Goal: Task Accomplishment & Management: Manage account settings

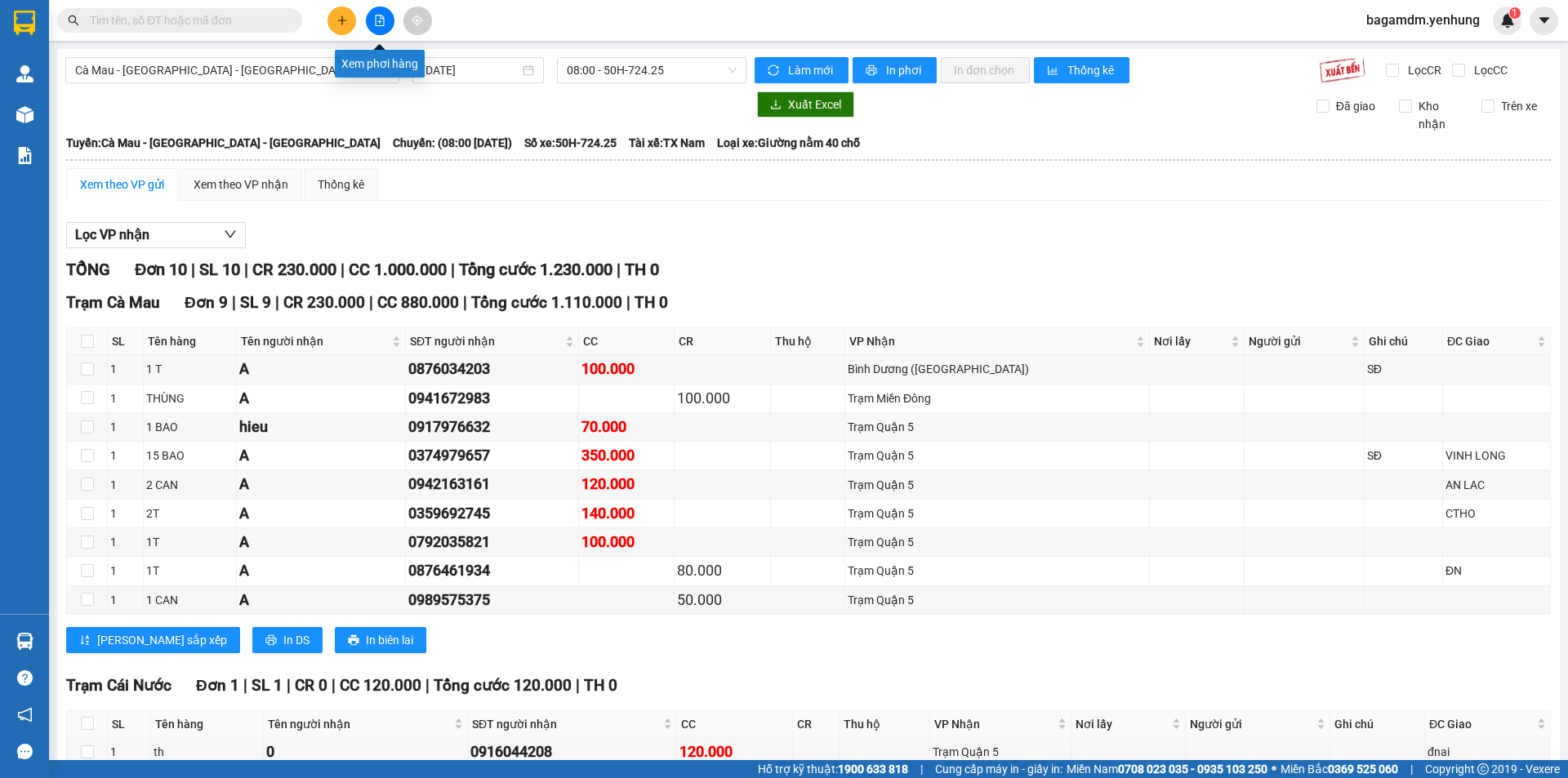
click at [368, 20] on button at bounding box center [380, 21] width 28 height 28
click at [379, 25] on icon "file-add" at bounding box center [380, 21] width 9 height 12
click at [210, 85] on div "Cà Mau - Sài Gòn - Đồng Nai 14/08/2025 08:00 - 50H-724.25 Làm mới In phơi In đơ…" at bounding box center [808, 446] width 1502 height 794
click at [199, 76] on span "Cà Mau - Sài Gòn - Đồng Nai" at bounding box center [232, 69] width 314 height 24
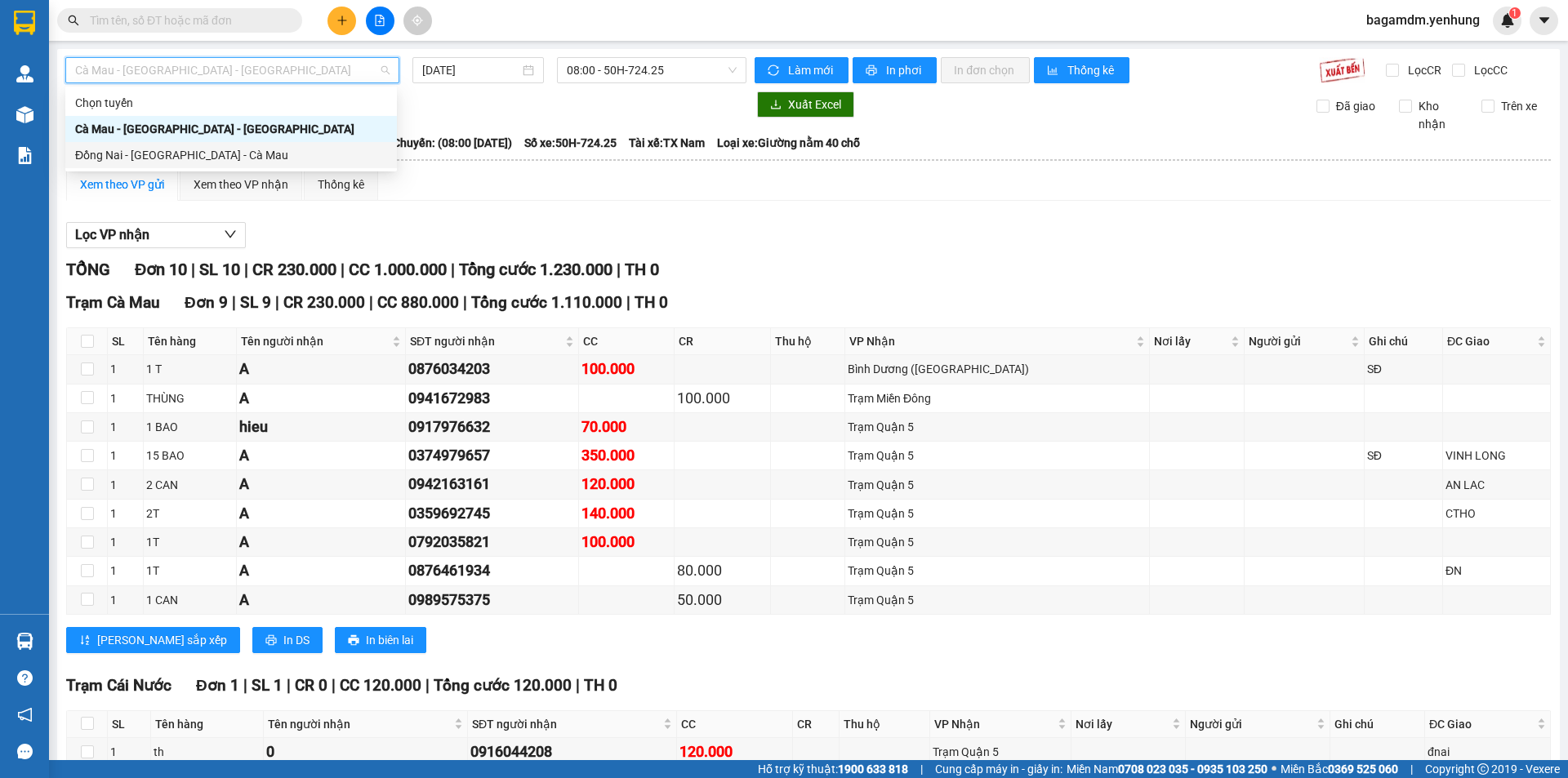
click at [164, 147] on div "Đồng Nai - Sài Gòn - Cà Mau" at bounding box center [231, 155] width 312 height 18
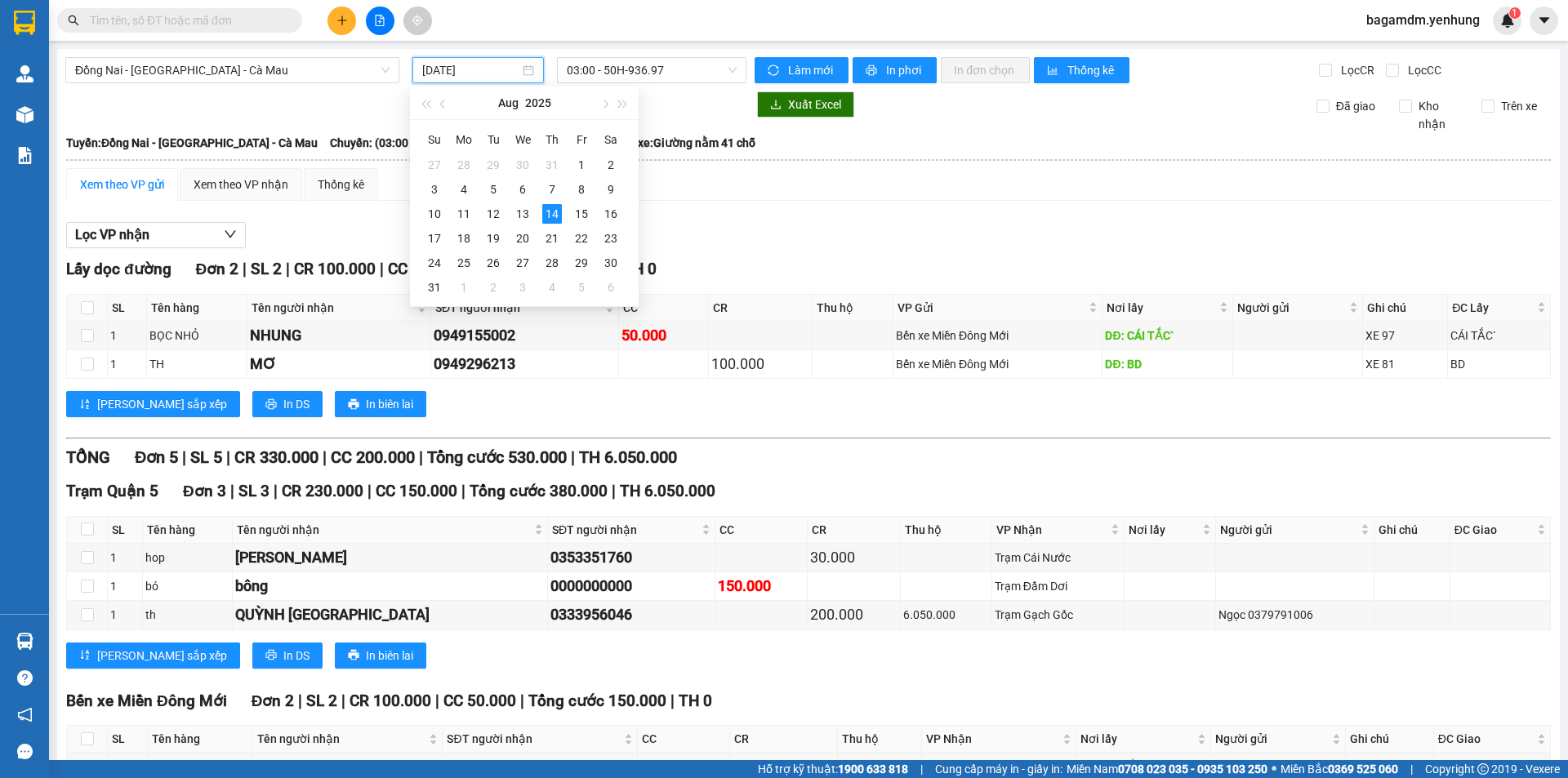
click at [497, 72] on input "14/08/2025" at bounding box center [470, 70] width 97 height 18
click at [464, 213] on div "11" at bounding box center [463, 213] width 19 height 19
type input "11/08/2025"
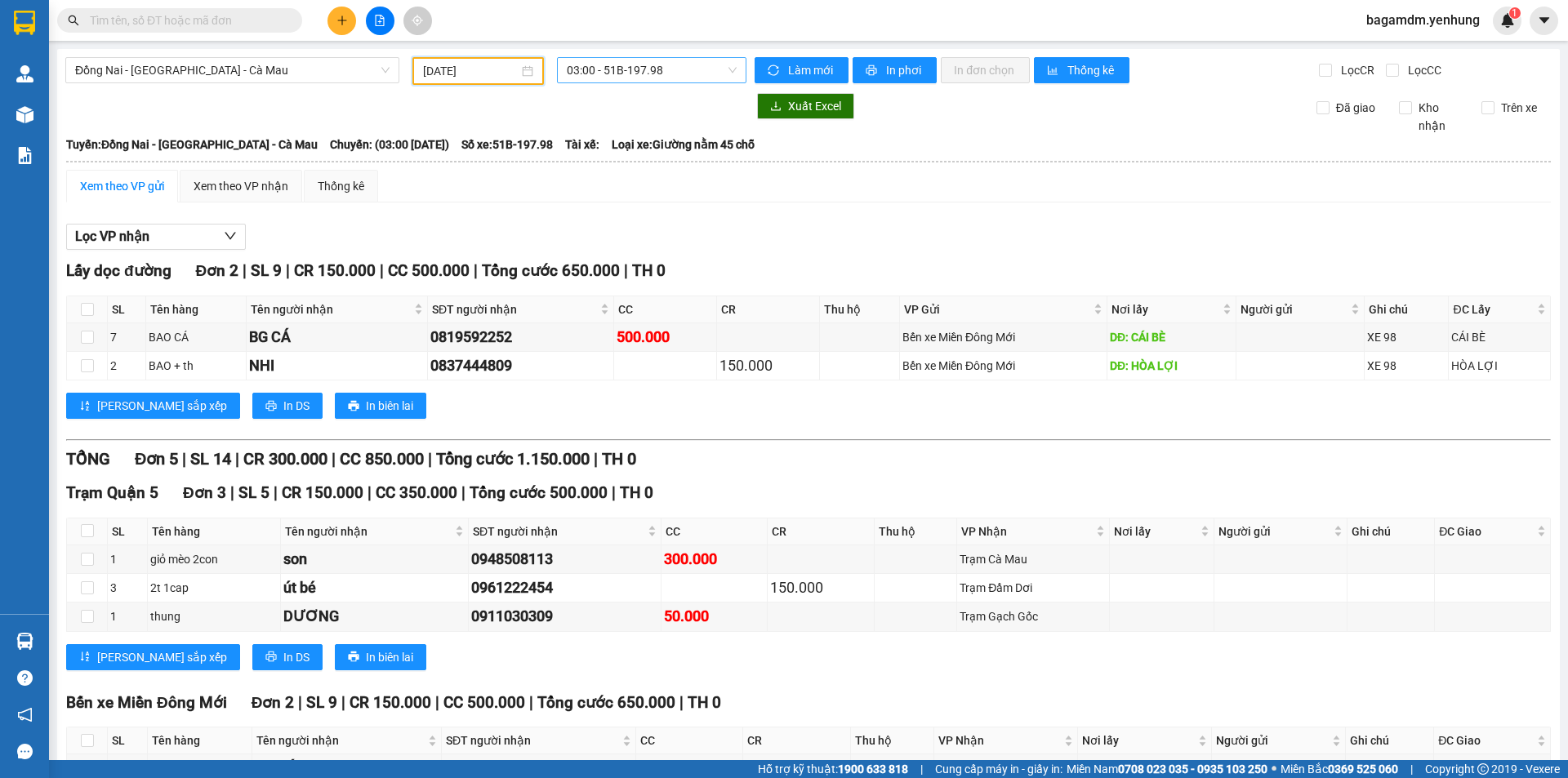
click at [612, 58] on span "03:00 - 51B-197.98" at bounding box center [651, 69] width 170 height 24
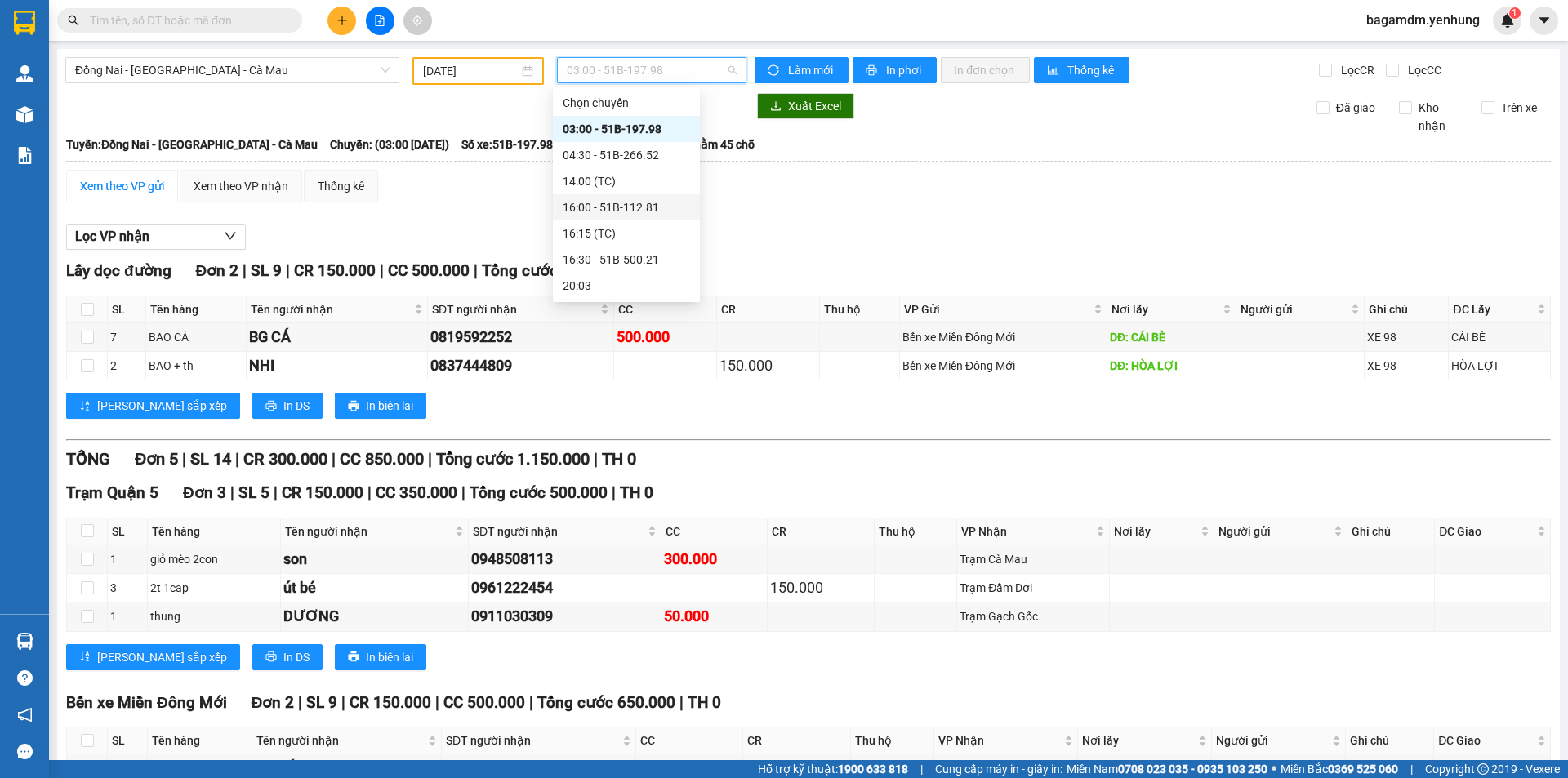
click at [601, 199] on div "16:00 - 51B-112.81" at bounding box center [626, 208] width 127 height 18
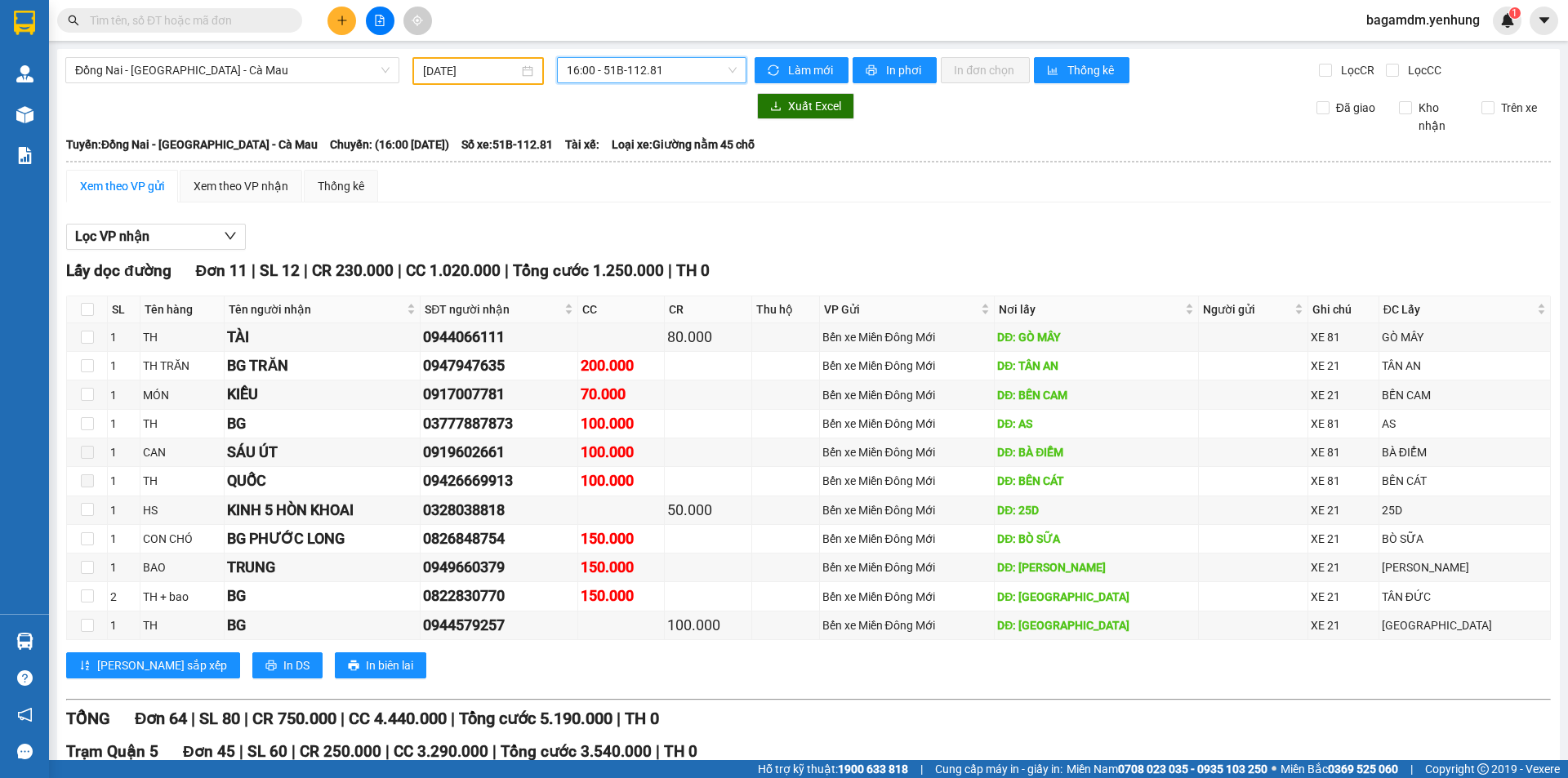
click at [1396, 18] on span "bagamdm.yenhung" at bounding box center [1423, 20] width 140 height 20
click at [1396, 48] on span "Đăng xuất" at bounding box center [1430, 51] width 105 height 18
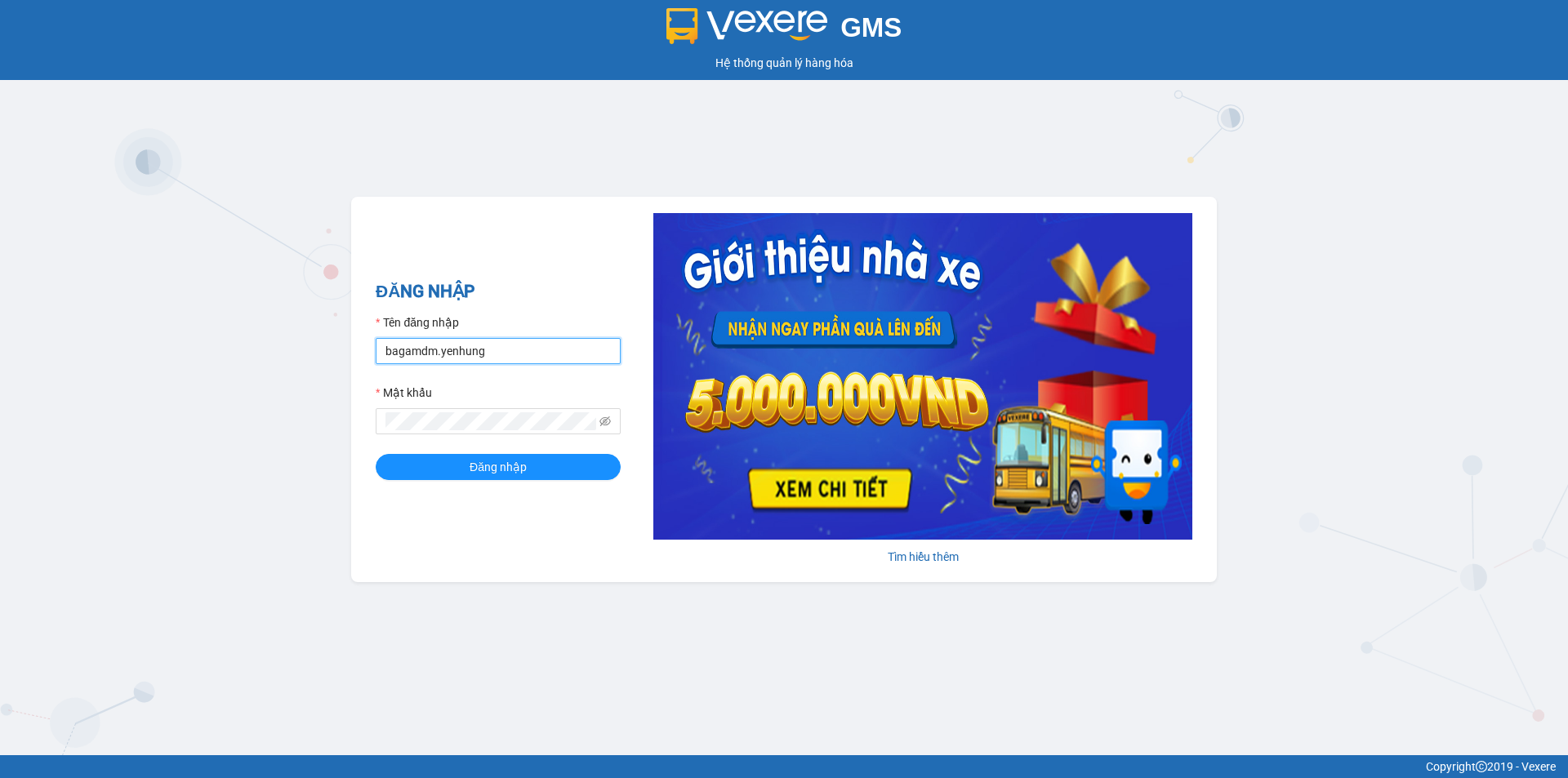
click at [482, 358] on input "bagamdm.yenhung" at bounding box center [498, 351] width 245 height 26
click at [484, 362] on input "bagamdm.yenhung" at bounding box center [498, 351] width 245 height 26
type input "bagamiendong.yenhung"
click at [502, 451] on form "Tên đăng nhập bagamiendong.yenhung Mật khẩu Đăng nhập" at bounding box center [498, 396] width 245 height 166
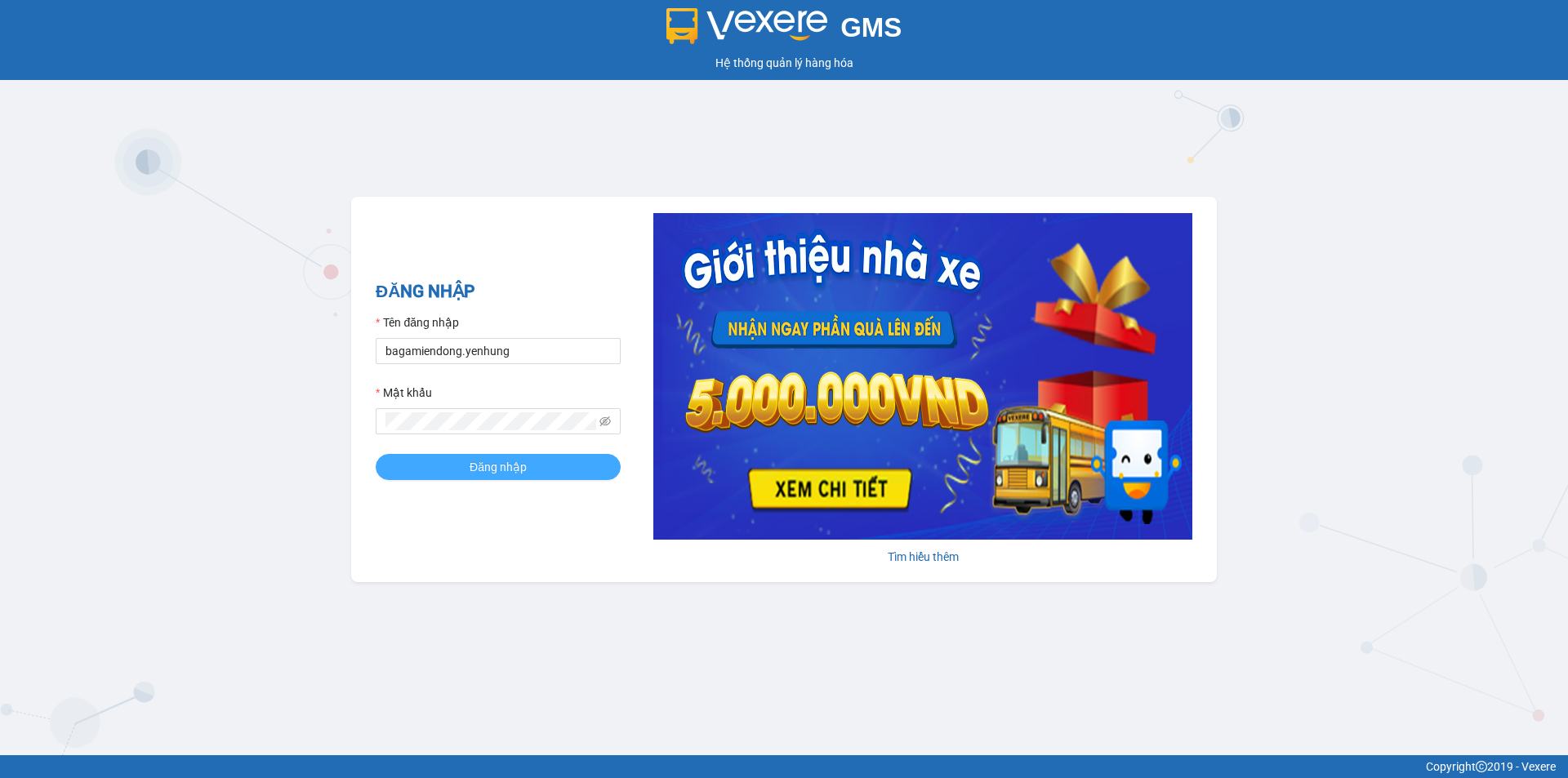
click at [505, 456] on button "Đăng nhập" at bounding box center [498, 466] width 245 height 26
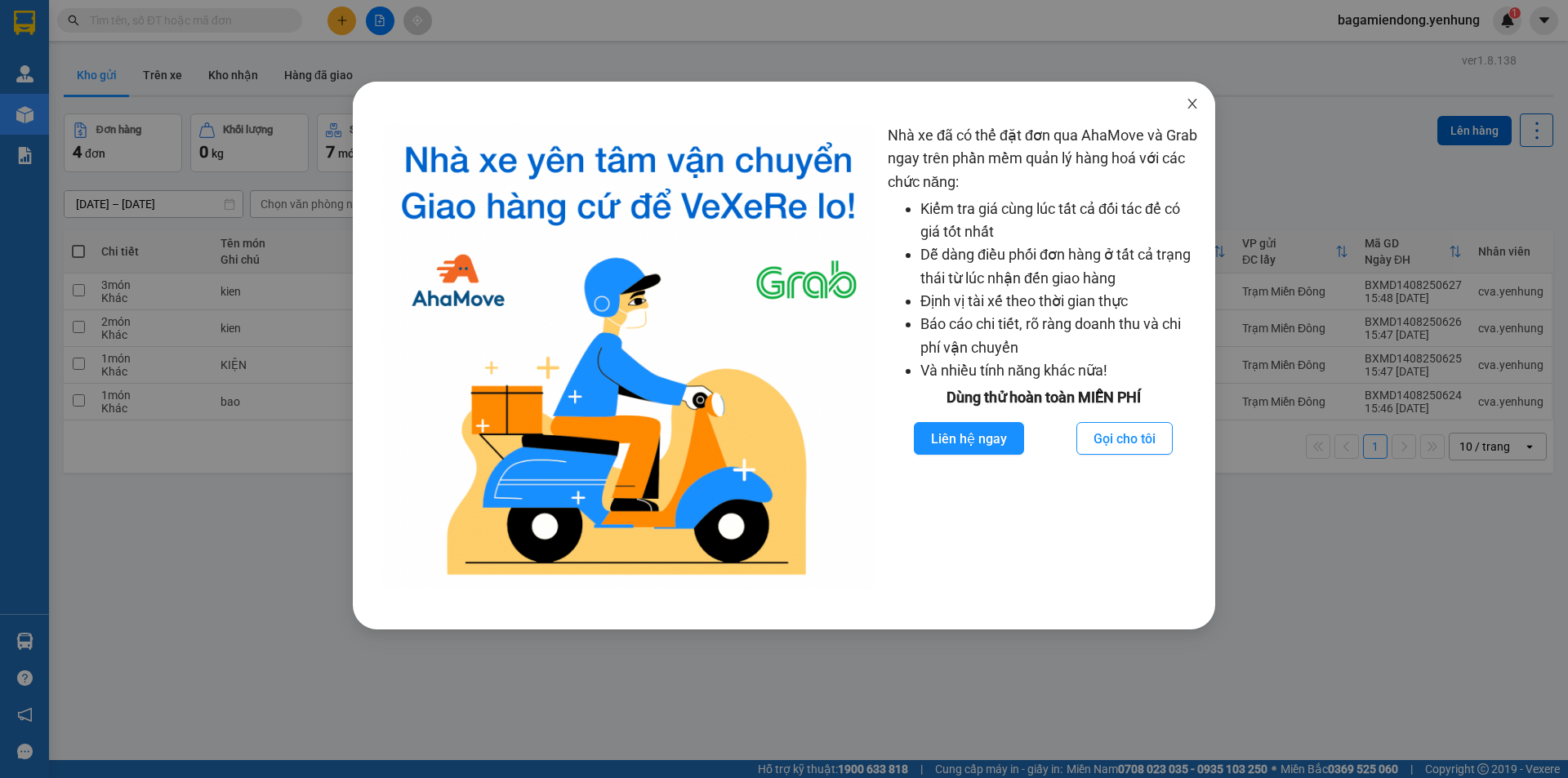
click at [1198, 100] on icon "close" at bounding box center [1192, 104] width 13 height 13
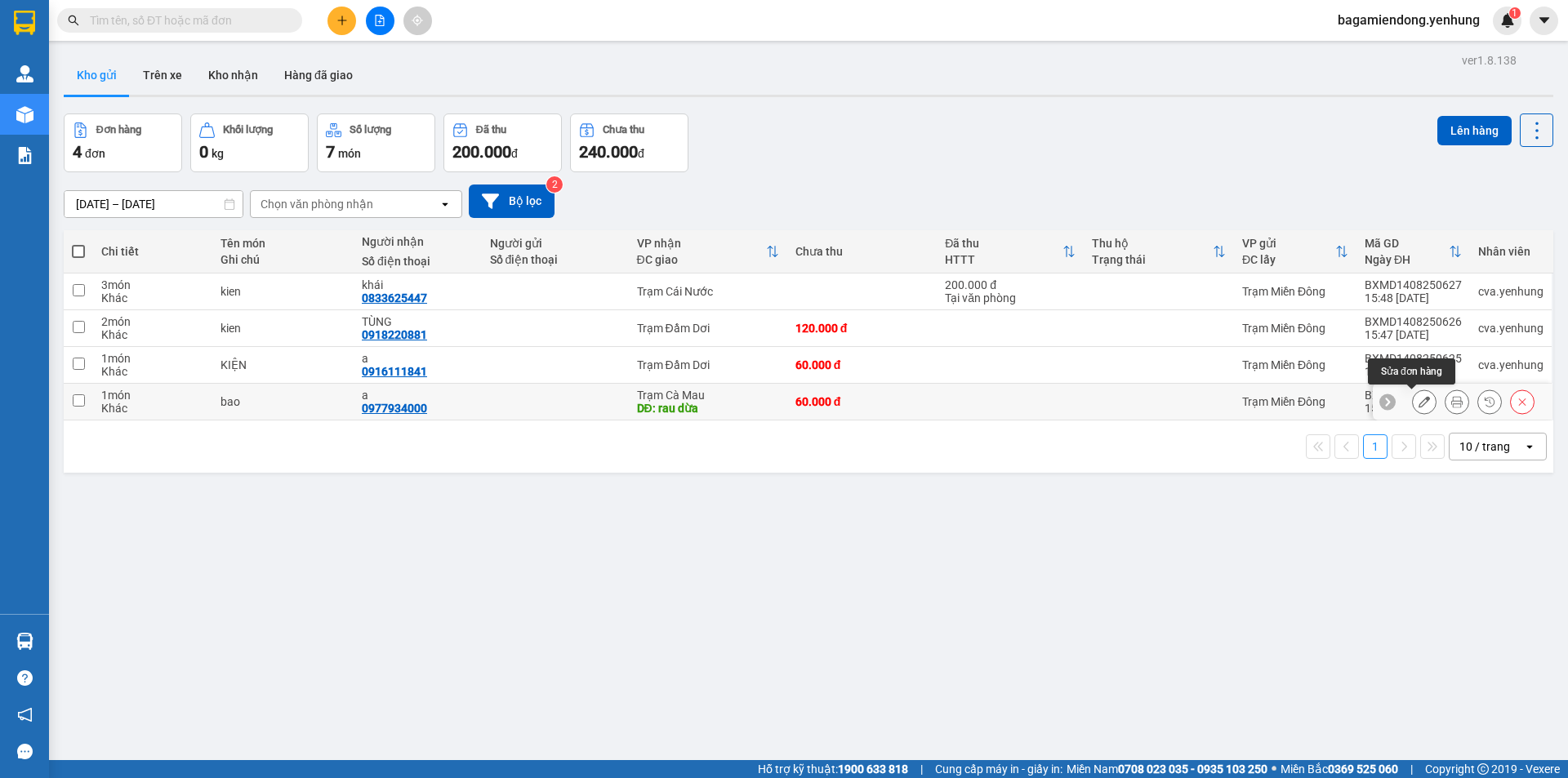
click at [1418, 401] on icon at bounding box center [1424, 402] width 12 height 12
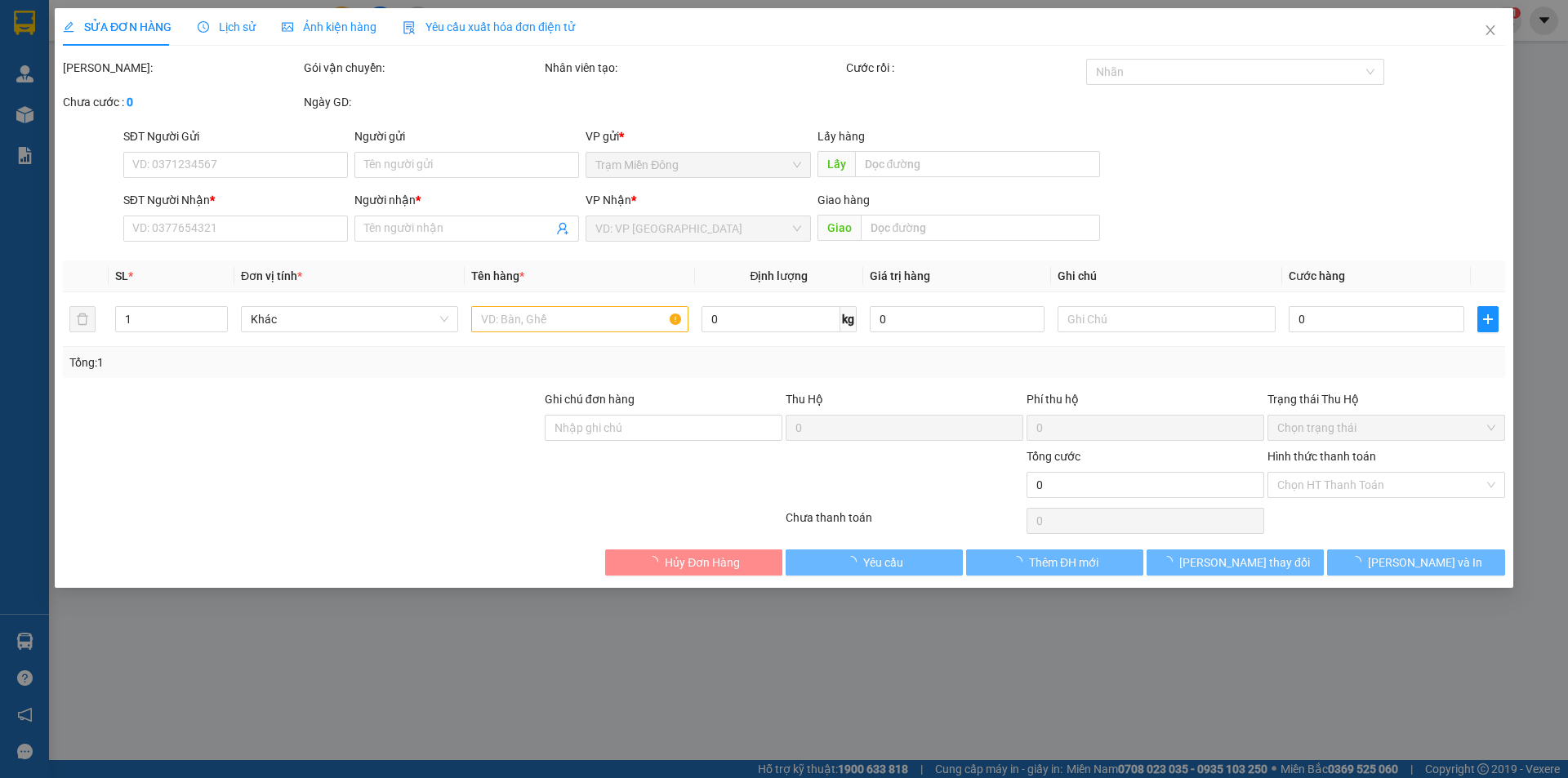
type input "0977934000"
type input "a"
type input "rau dừa"
type input "60.000"
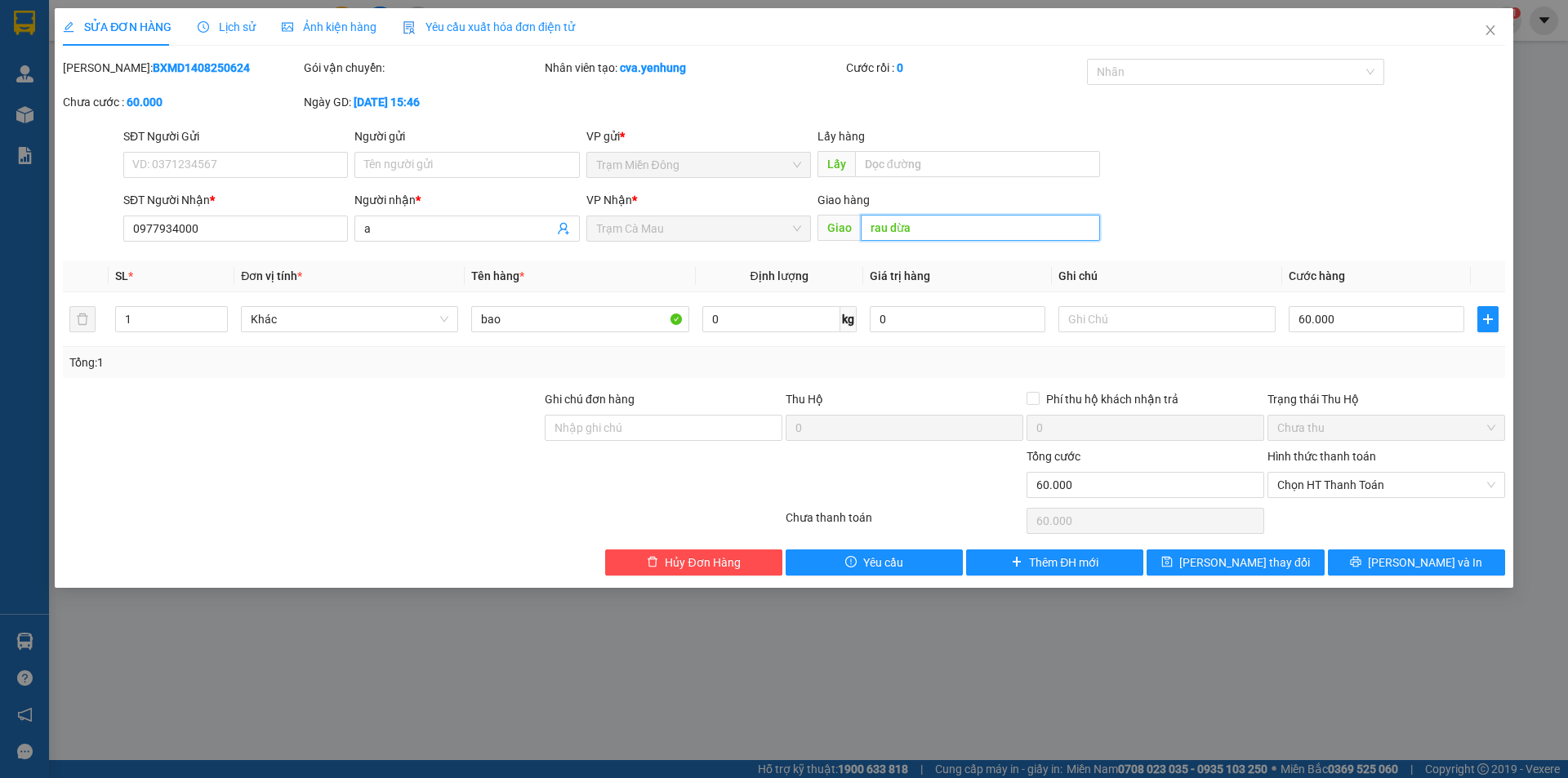
click at [877, 219] on input "rau dừa" at bounding box center [980, 227] width 239 height 26
click at [1297, 561] on button "[PERSON_NAME] thay đổi" at bounding box center [1235, 562] width 177 height 26
